Goal: Check status

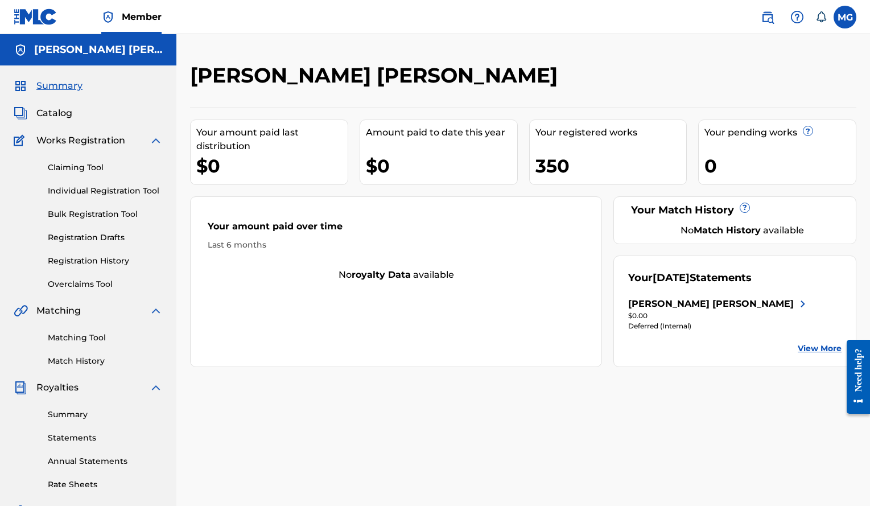
click at [808, 343] on link "View More" at bounding box center [820, 348] width 44 height 12
